Goal: Task Accomplishment & Management: Complete application form

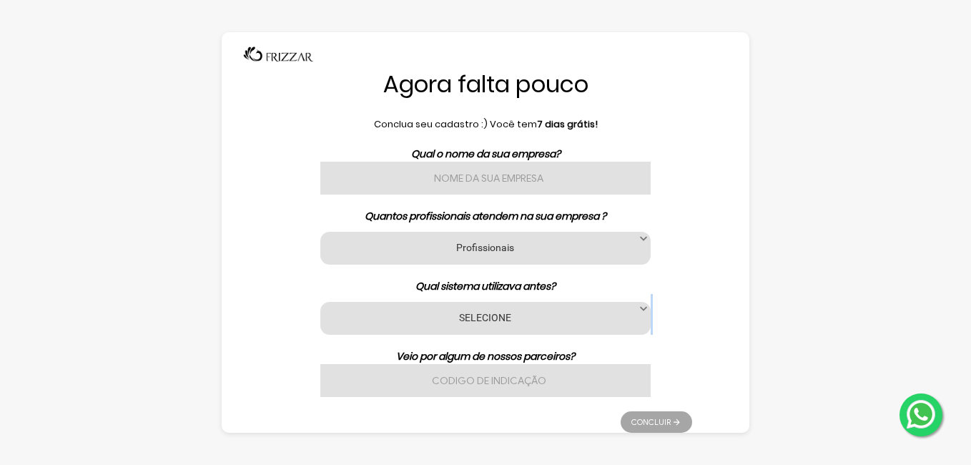
click at [729, 309] on div "Agora falta pouco Conclua seu cadastro :) Você tem 7 dias grátis! Qual o nome d…" at bounding box center [486, 232] width 528 height 401
click at [522, 172] on input "text" at bounding box center [485, 178] width 330 height 33
type input "BARBEARIA RAMOS"
click at [565, 252] on label "Profissionais" at bounding box center [485, 247] width 295 height 14
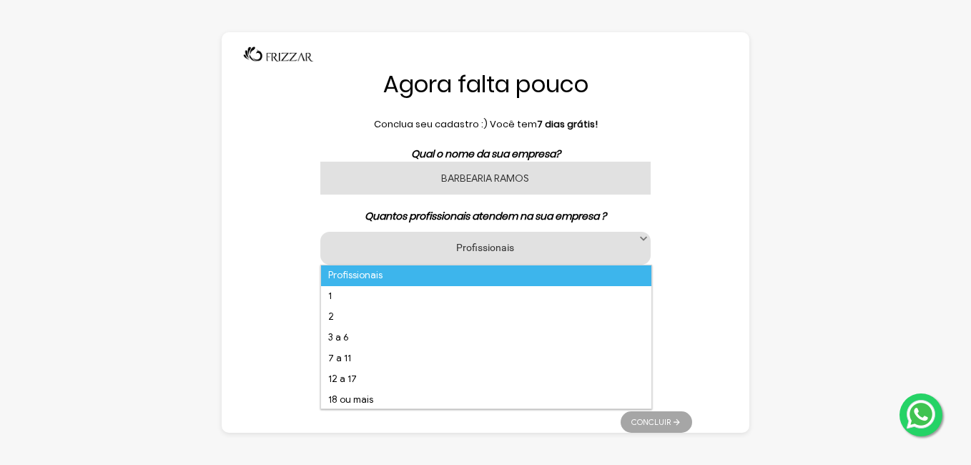
scroll to position [9, 65]
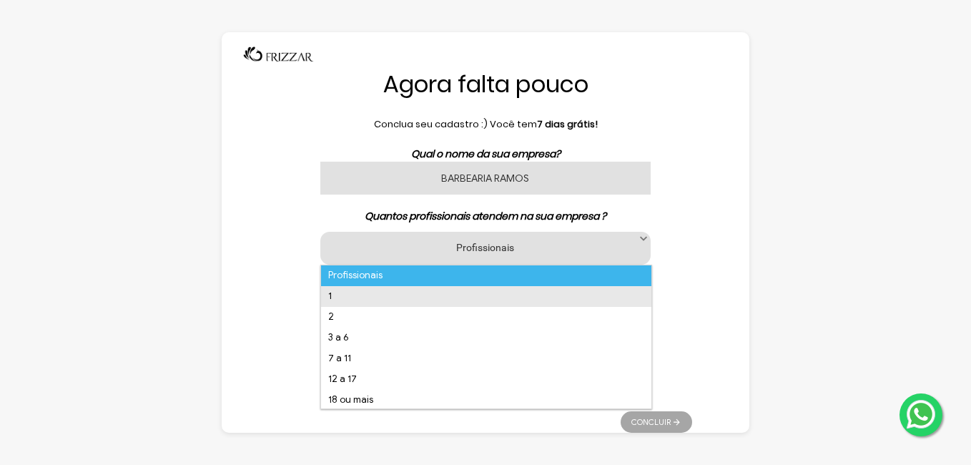
click at [392, 299] on li "1" at bounding box center [486, 296] width 330 height 21
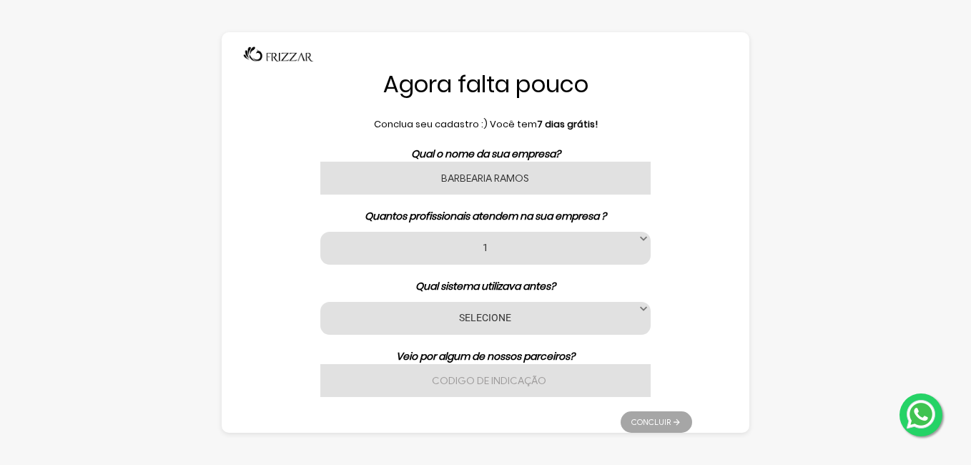
click at [524, 318] on label "SELECIONE" at bounding box center [485, 317] width 295 height 14
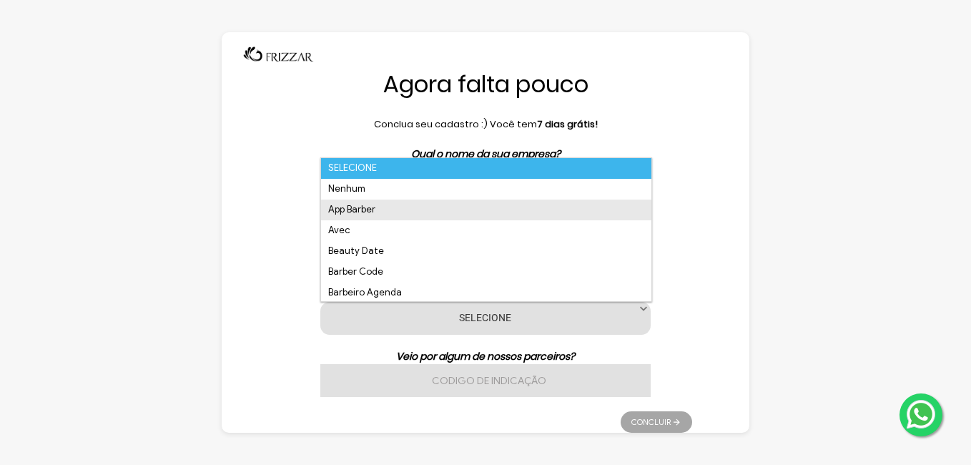
click at [403, 206] on li "App Barber" at bounding box center [486, 210] width 330 height 21
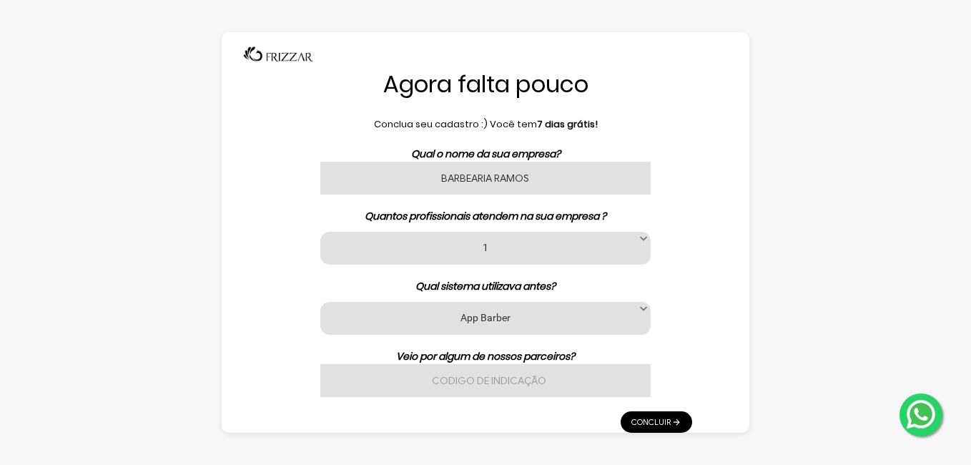
click at [662, 424] on link "Concluir" at bounding box center [657, 421] width 72 height 21
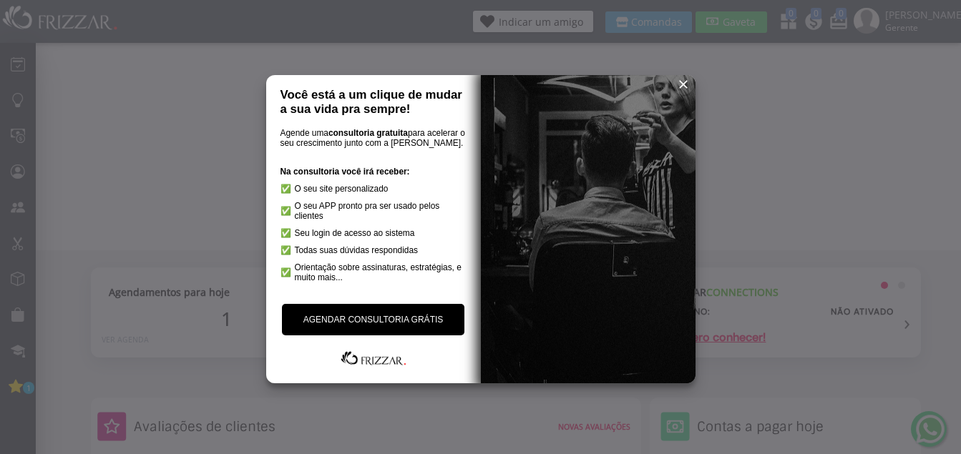
click at [682, 84] on span "reset" at bounding box center [683, 84] width 14 height 14
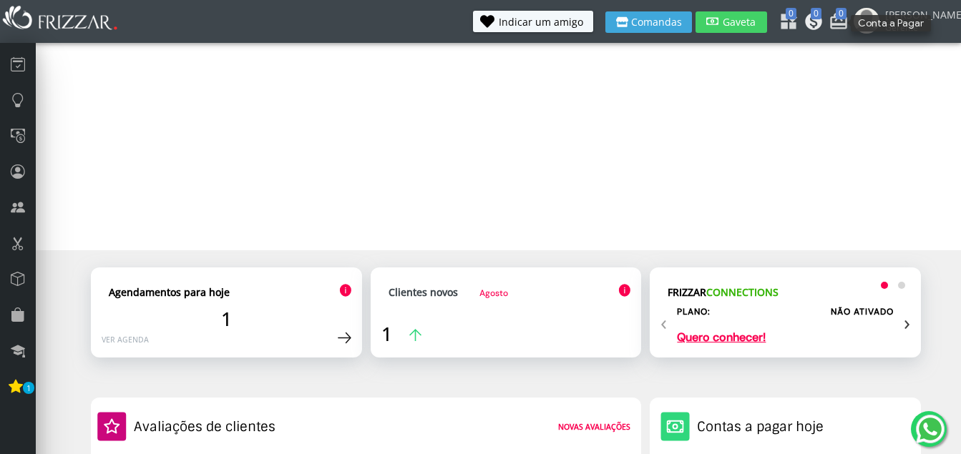
click at [821, 18] on span "0" at bounding box center [815, 13] width 11 height 11
click at [793, 15] on icon at bounding box center [785, 18] width 14 height 14
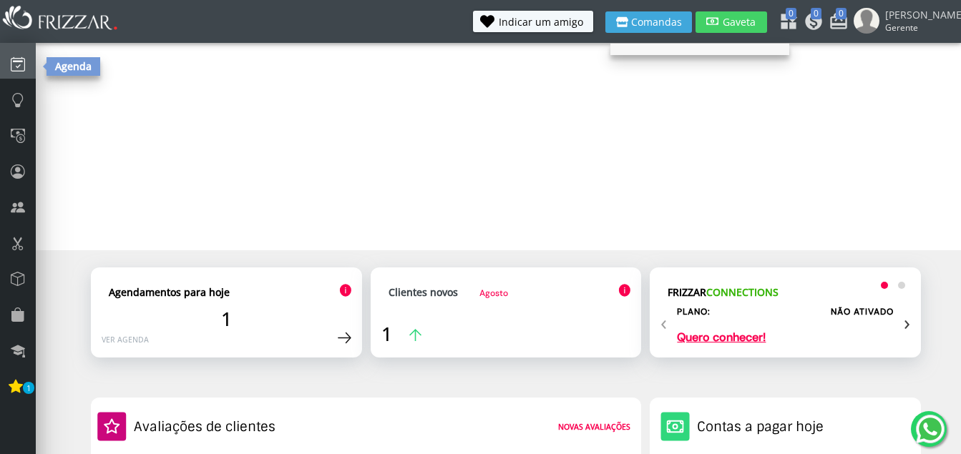
click at [34, 69] on link at bounding box center [18, 61] width 36 height 36
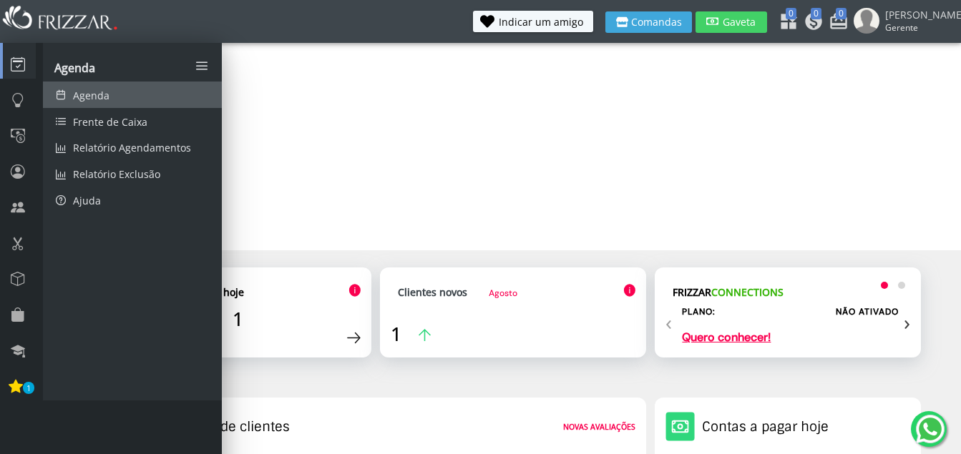
click at [77, 98] on span "Agenda" at bounding box center [91, 96] width 36 height 14
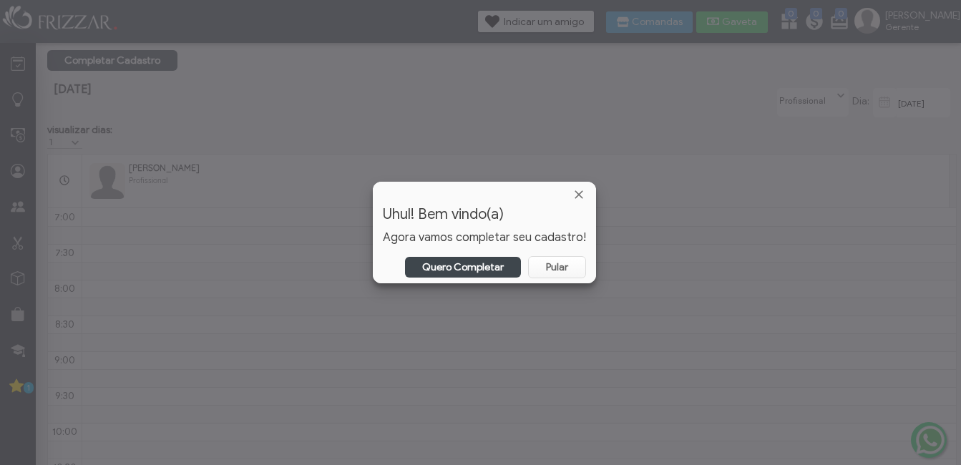
scroll to position [840, 0]
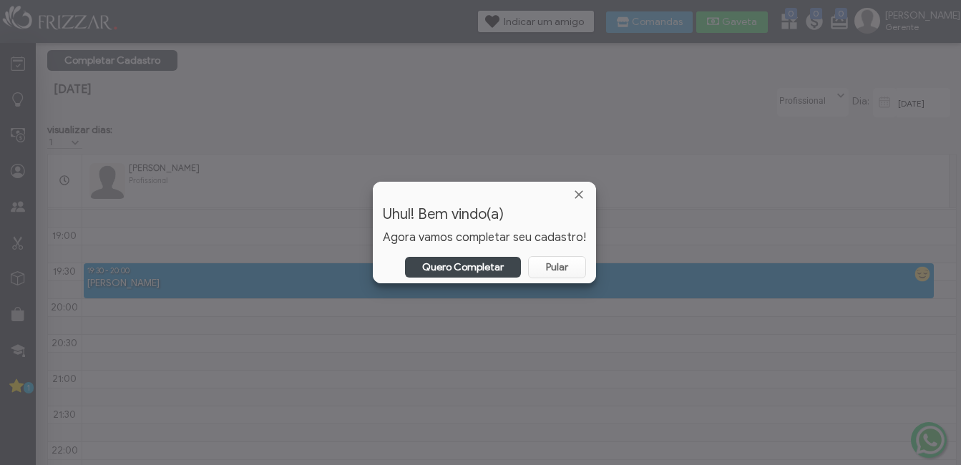
click at [491, 269] on link "Quero Completar" at bounding box center [463, 267] width 116 height 21
click at [488, 266] on link "Quero Completar" at bounding box center [463, 267] width 116 height 21
click at [572, 195] on span "Fechar" at bounding box center [579, 194] width 14 height 14
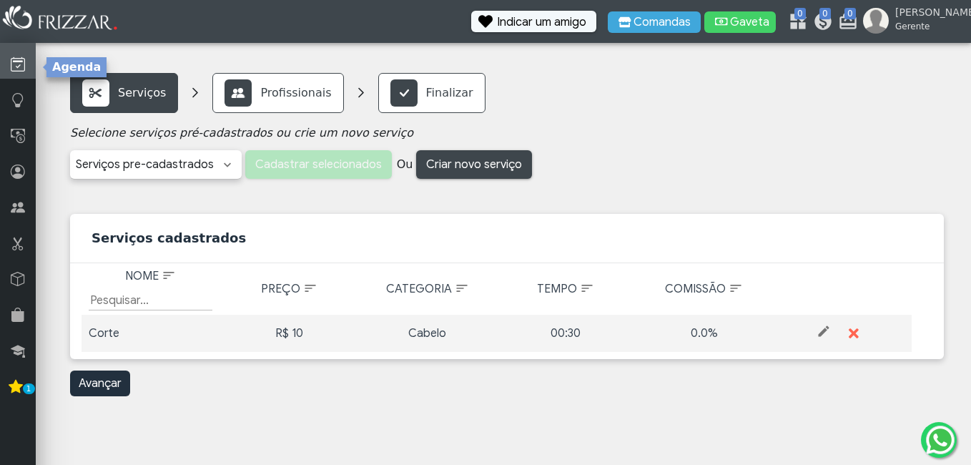
click at [3, 68] on link at bounding box center [18, 61] width 36 height 36
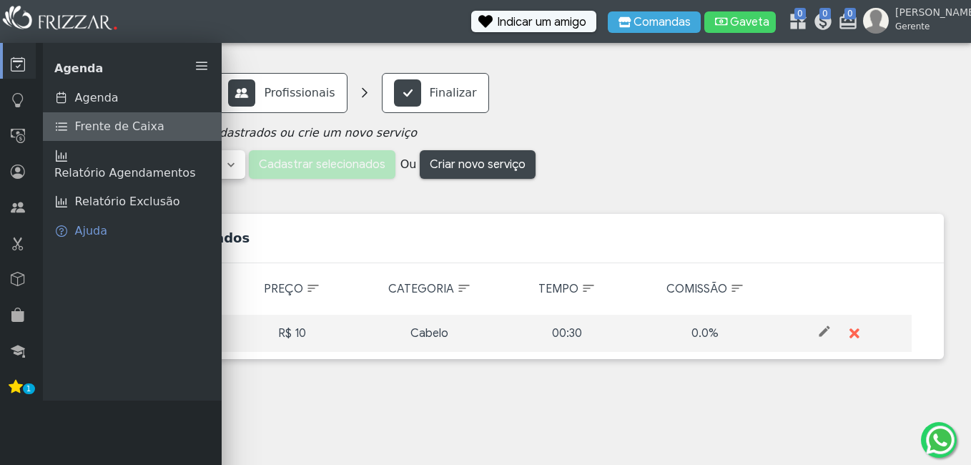
click at [74, 125] on link "Frente de Caixa" at bounding box center [132, 126] width 179 height 29
